Goal: Information Seeking & Learning: Learn about a topic

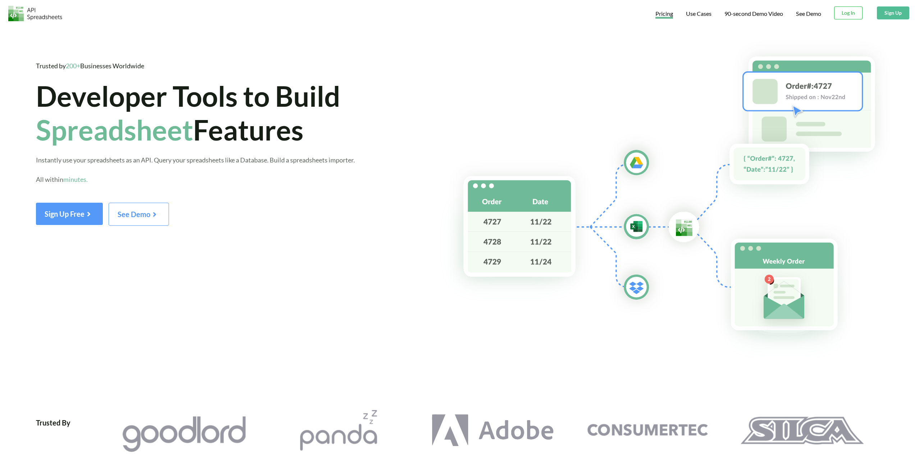
click at [666, 15] on span "Pricing" at bounding box center [665, 14] width 18 height 9
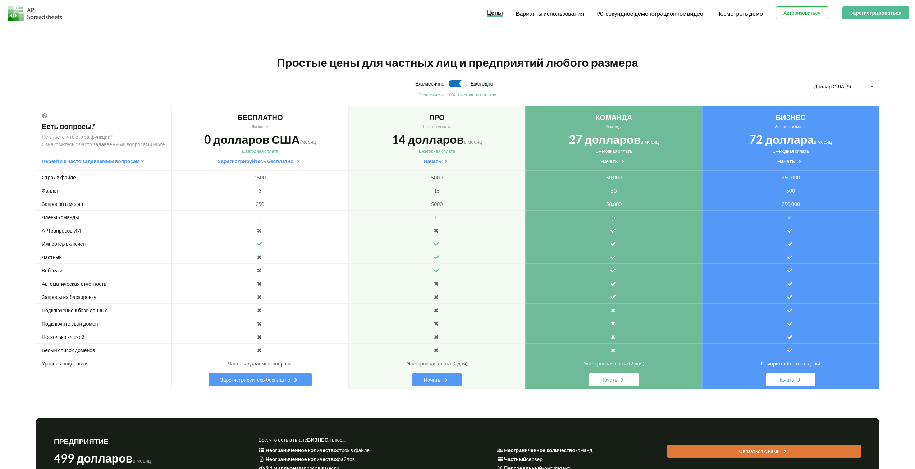
click at [461, 82] on label at bounding box center [458, 84] width 18 height 8
checkbox input "true"
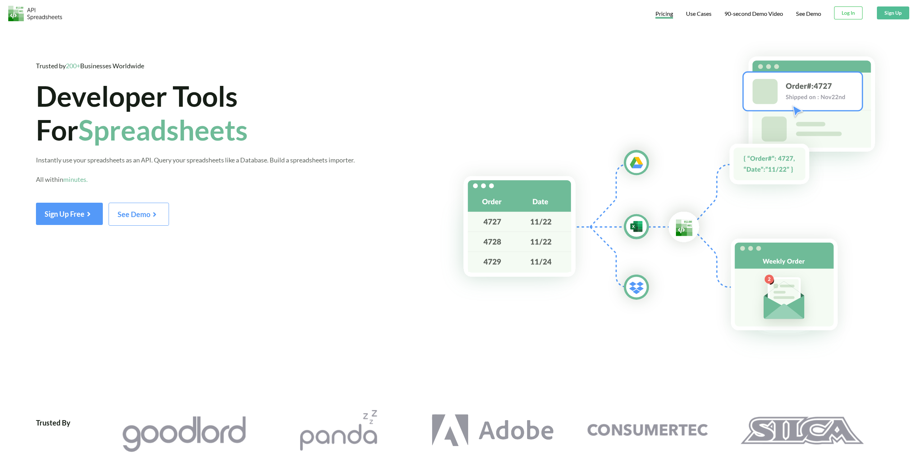
click at [664, 14] on span "Pricing" at bounding box center [665, 14] width 18 height 9
